Goal: Task Accomplishment & Management: Use online tool/utility

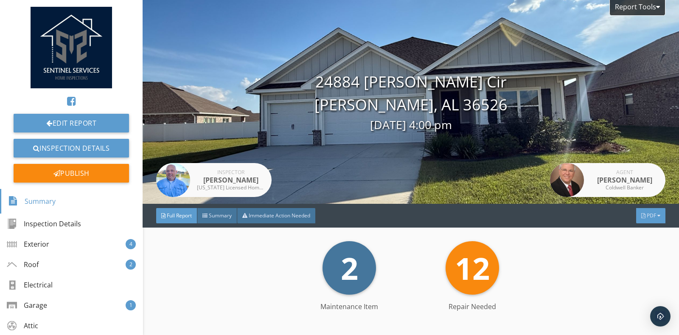
click at [647, 215] on span "PDF" at bounding box center [651, 215] width 9 height 7
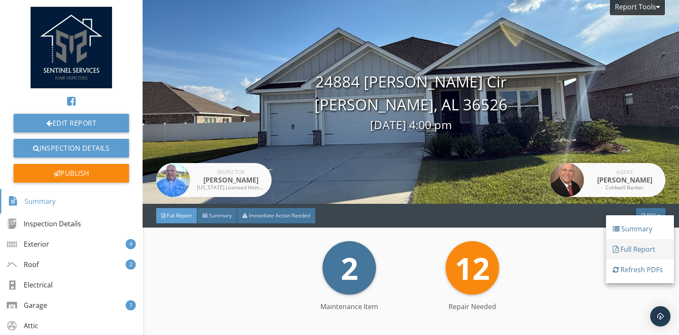
click at [626, 243] on link "Full Report" at bounding box center [640, 249] width 68 height 20
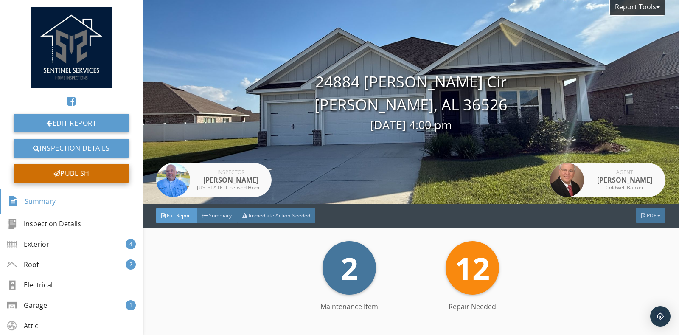
click at [73, 172] on div "Publish" at bounding box center [71, 173] width 115 height 19
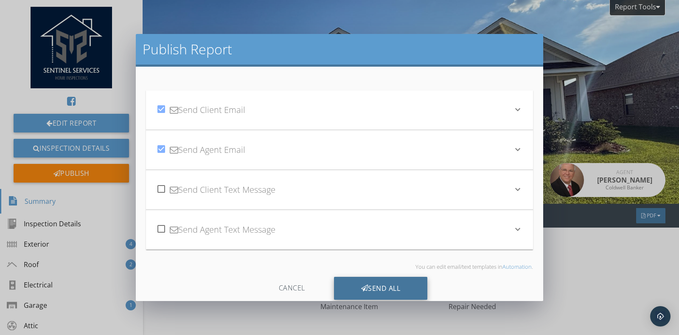
click at [376, 289] on div "Send All" at bounding box center [381, 288] width 94 height 23
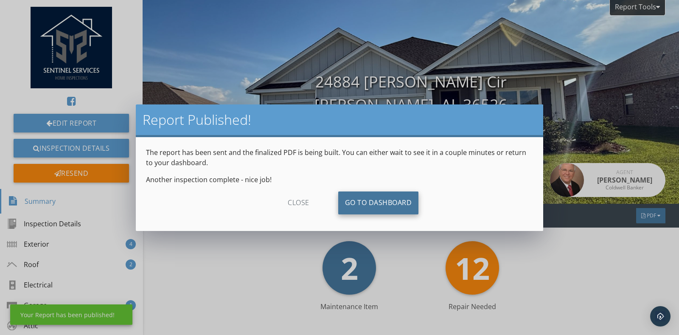
click at [369, 201] on link "Go To Dashboard" at bounding box center [378, 202] width 81 height 23
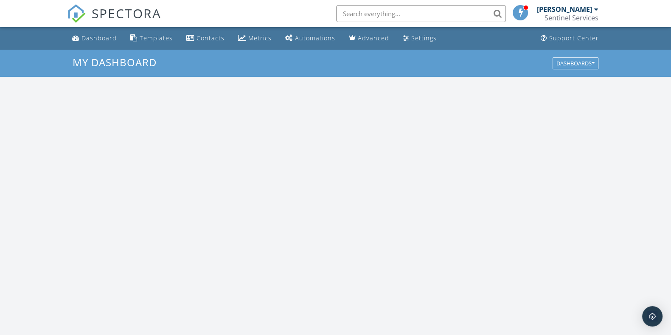
scroll to position [789, 687]
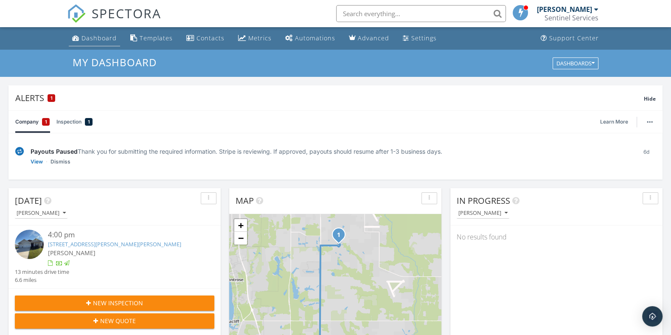
click at [96, 38] on div "Dashboard" at bounding box center [98, 38] width 35 height 8
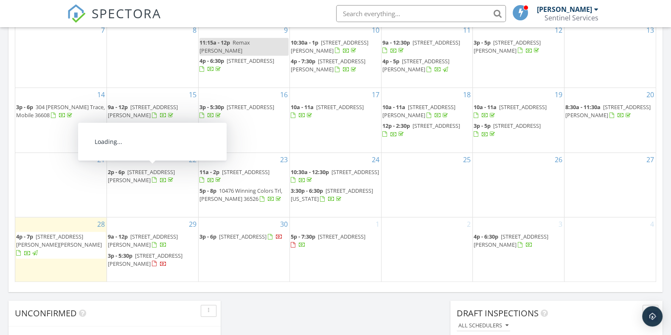
scroll to position [584, 0]
